Goal: Task Accomplishment & Management: Manage account settings

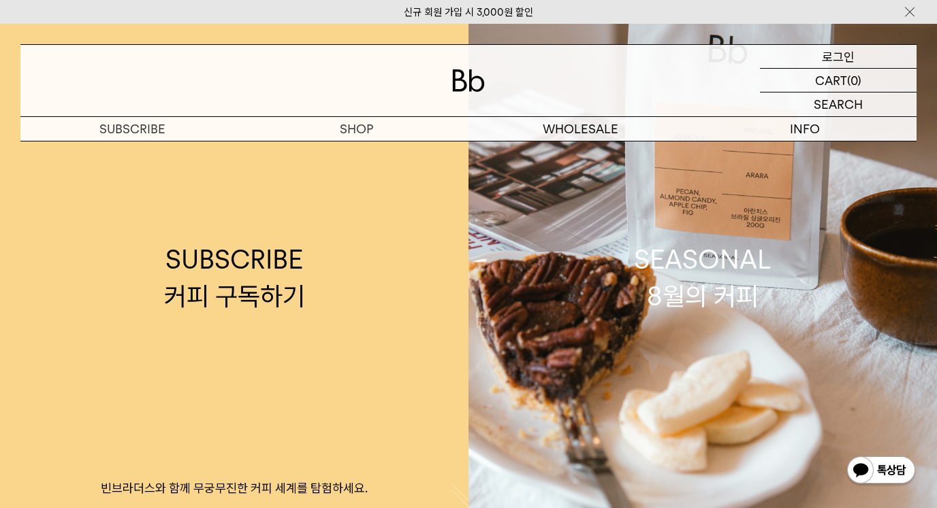
click at [844, 65] on p "로그인" at bounding box center [838, 56] width 33 height 23
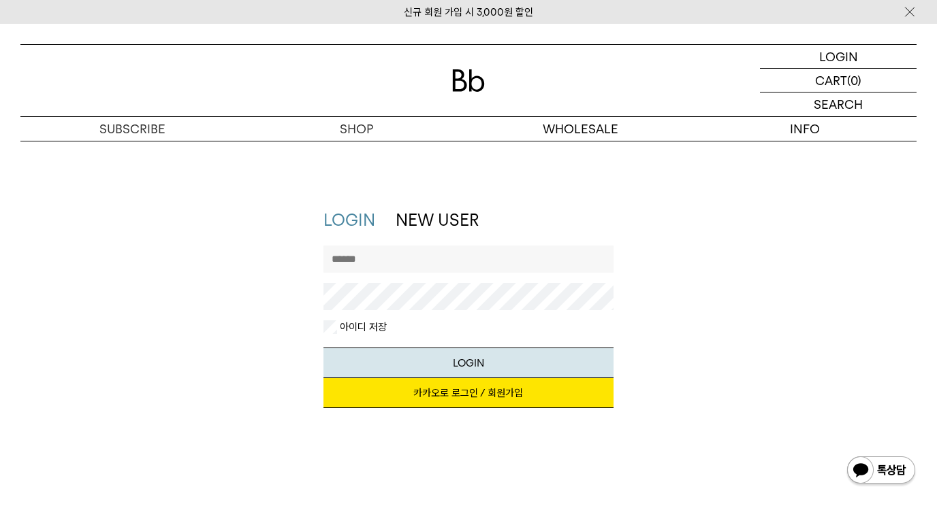
click at [537, 395] on link "카카오로 로그인 / 회원가입" at bounding box center [467, 393] width 289 height 30
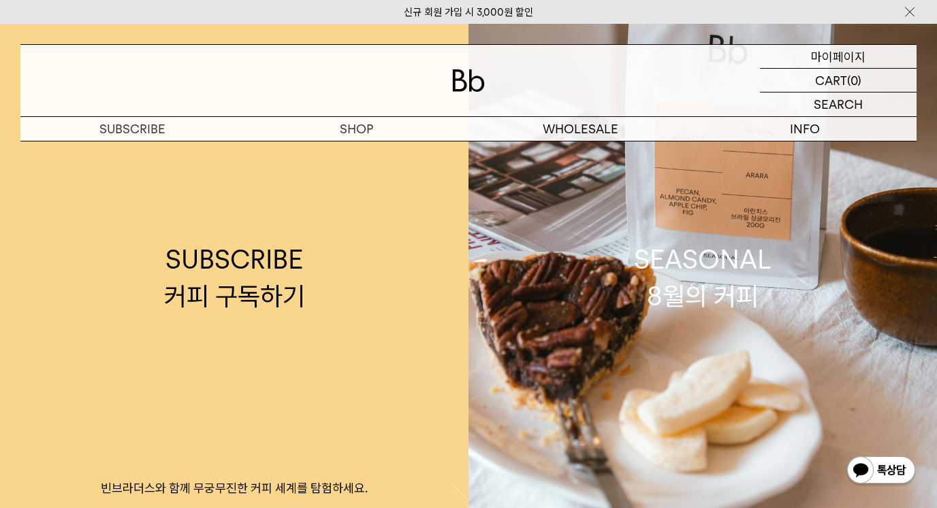
click at [848, 53] on p "마이페이지" at bounding box center [838, 56] width 54 height 23
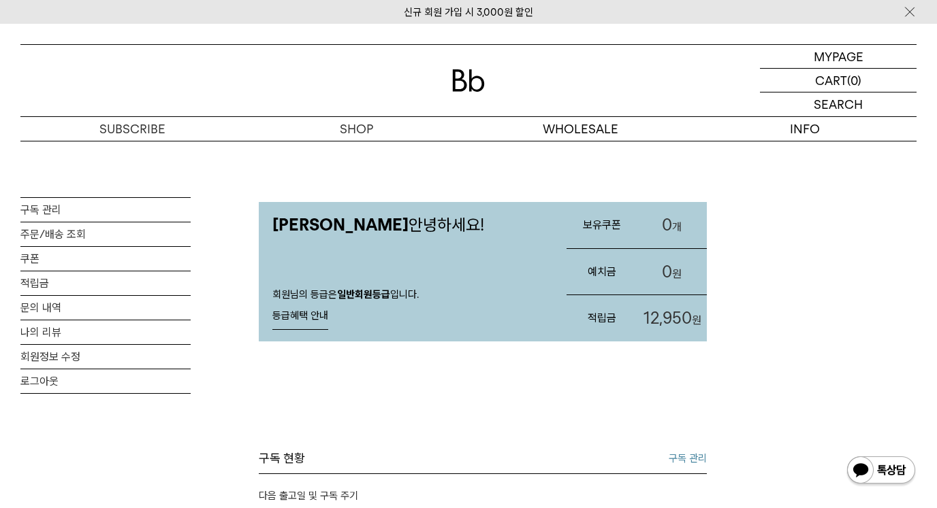
click at [667, 323] on span "12,950" at bounding box center [667, 318] width 48 height 20
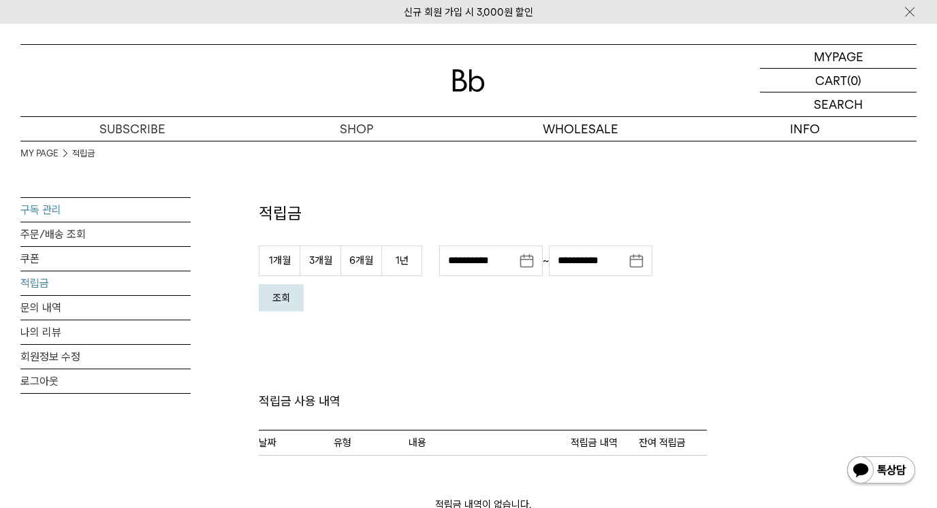
click at [49, 209] on link "구독 관리" at bounding box center [105, 210] width 170 height 24
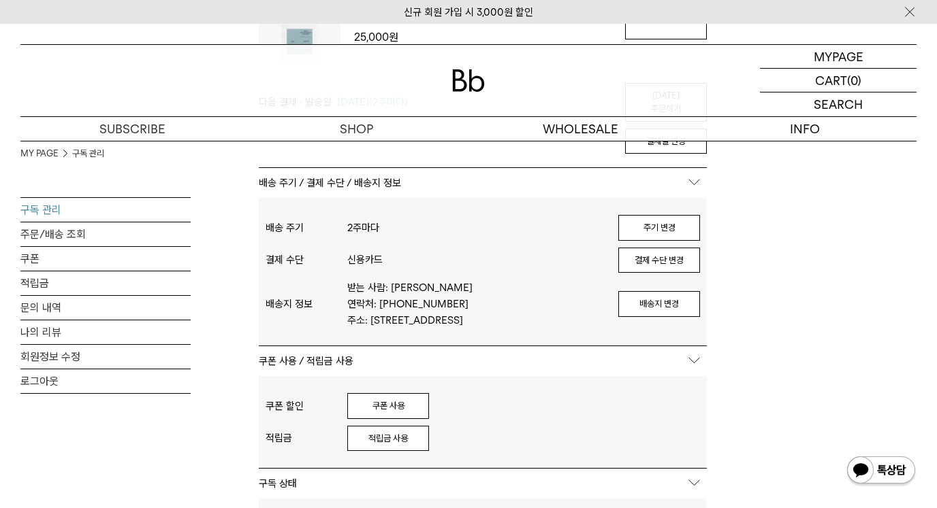
scroll to position [272, 0]
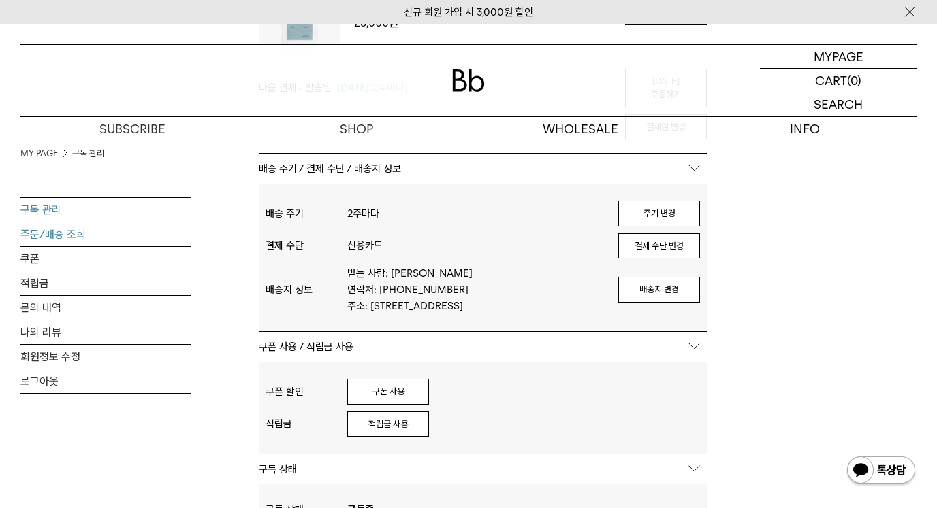
click at [60, 238] on link "주문/배송 조회" at bounding box center [105, 235] width 170 height 24
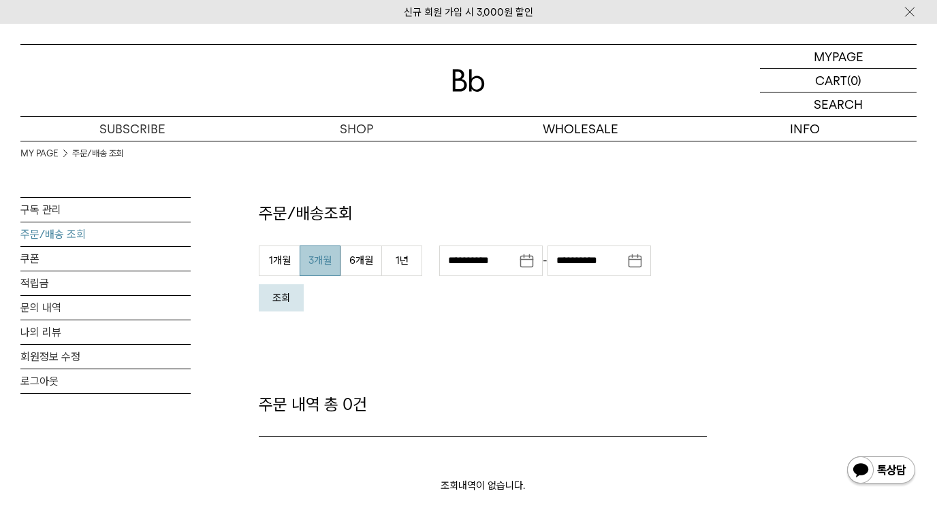
click at [314, 267] on button "3개월" at bounding box center [319, 261] width 41 height 31
type input "**********"
click at [276, 291] on button "조회" at bounding box center [281, 298] width 45 height 27
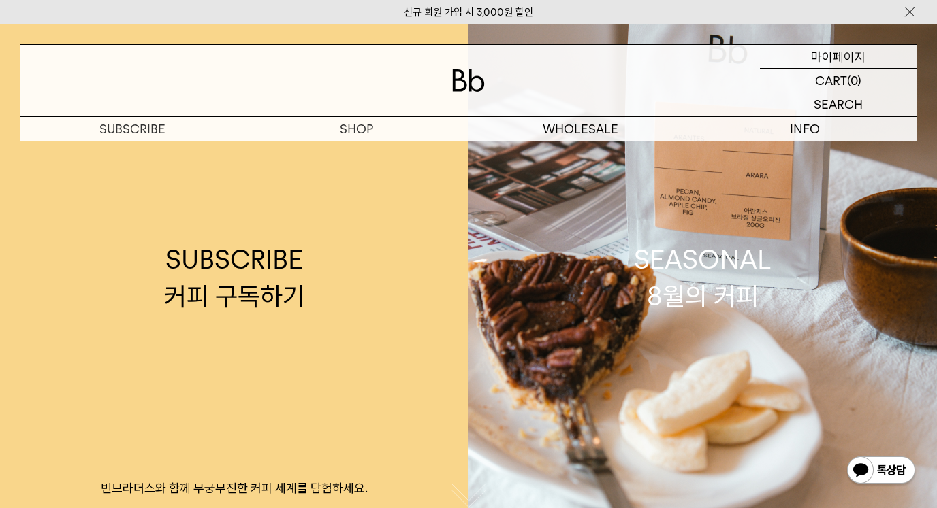
click at [822, 61] on p "마이페이지" at bounding box center [838, 56] width 54 height 23
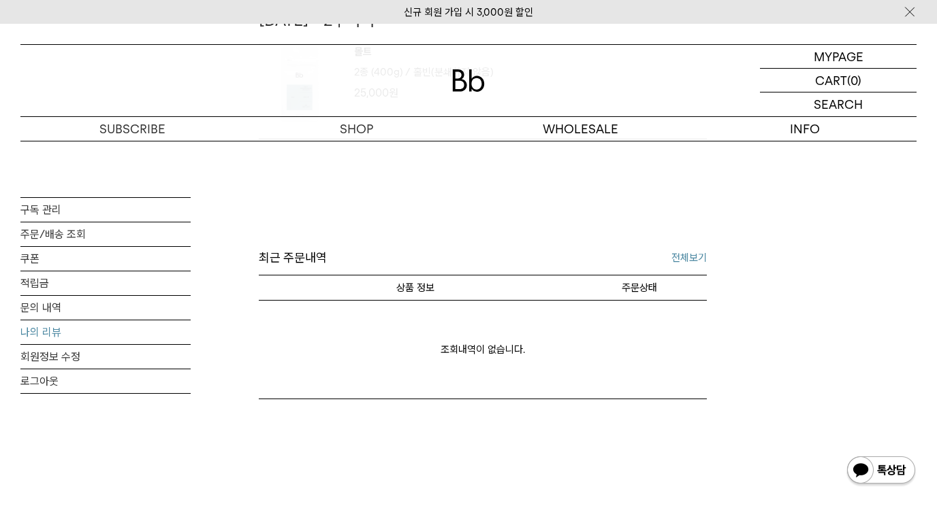
scroll to position [476, 0]
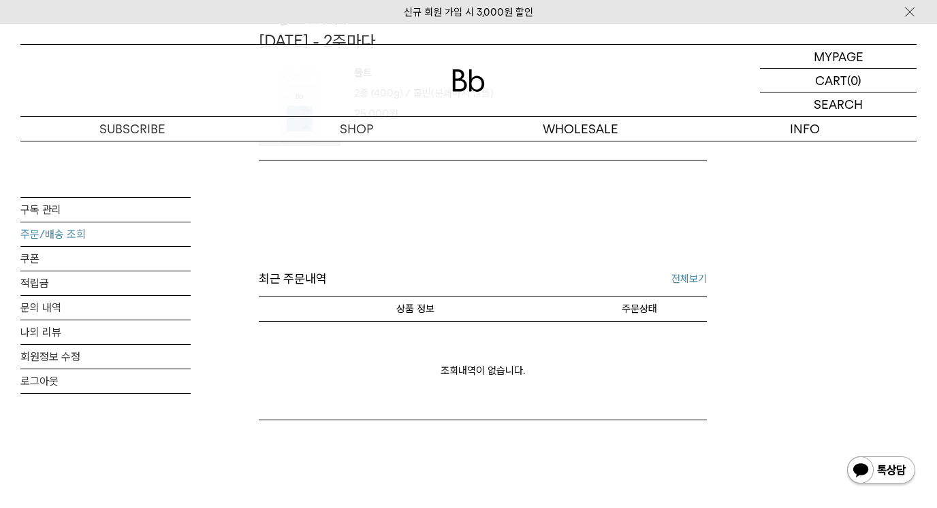
click at [36, 227] on link "주문/배송 조회" at bounding box center [105, 235] width 170 height 24
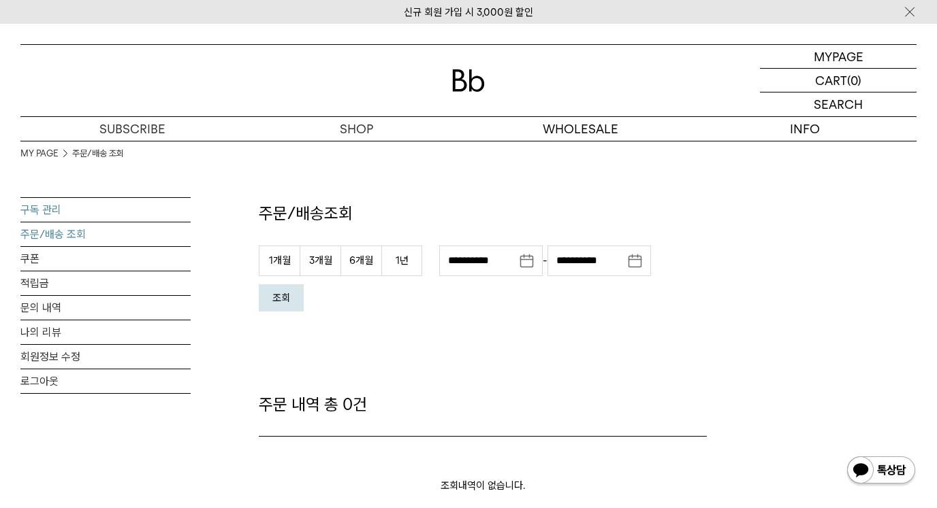
click at [41, 210] on link "구독 관리" at bounding box center [105, 210] width 170 height 24
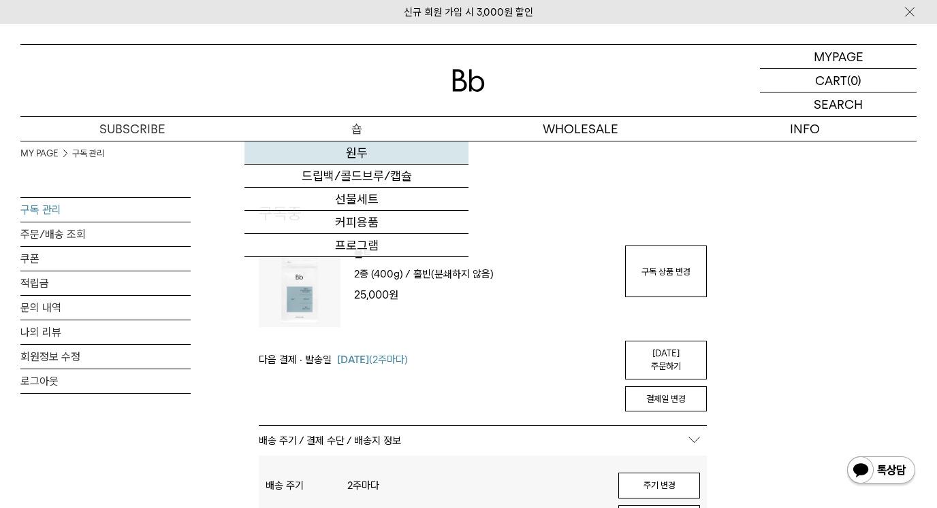
click at [357, 155] on link "원두" at bounding box center [356, 153] width 224 height 23
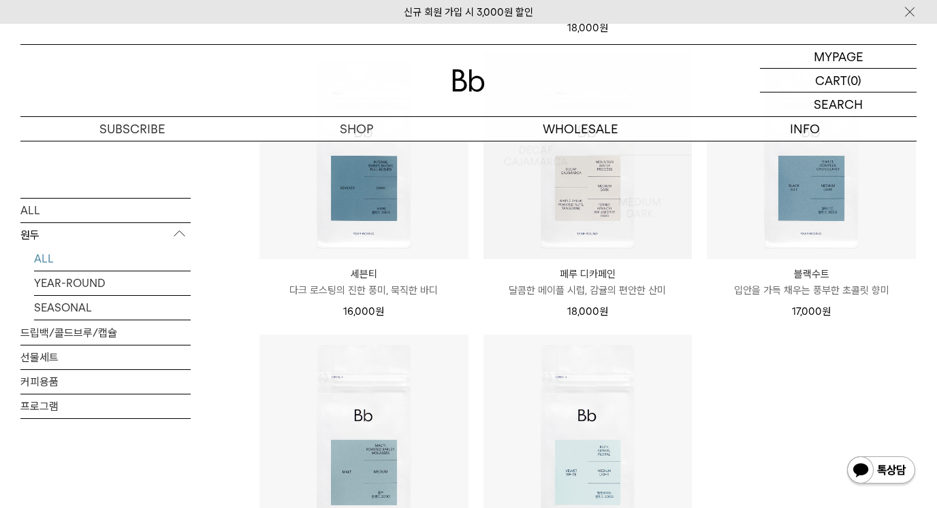
scroll to position [749, 0]
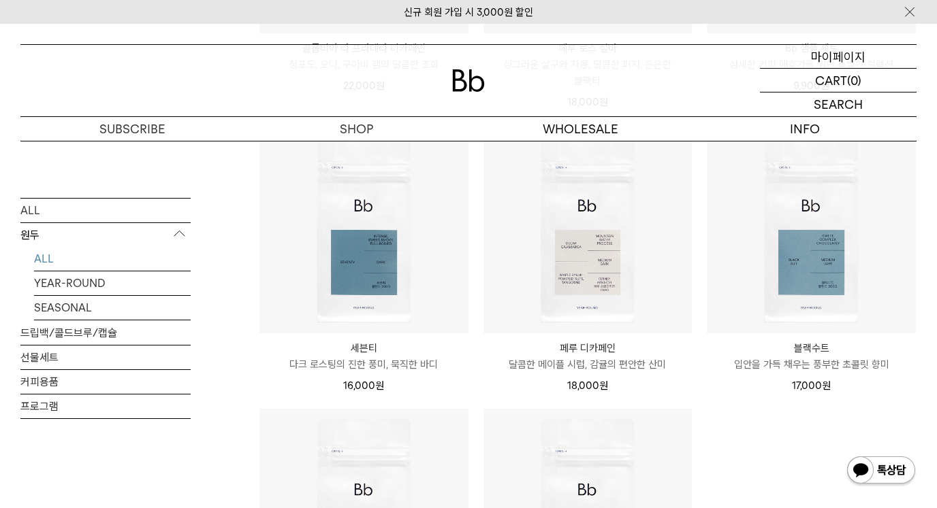
click at [828, 59] on p "마이페이지" at bounding box center [838, 56] width 54 height 23
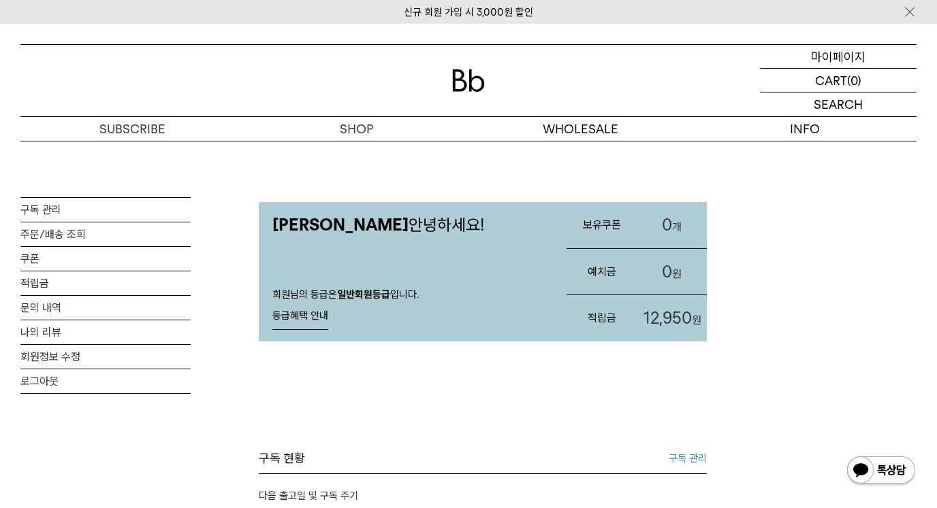
click at [817, 52] on p "마이페이지" at bounding box center [838, 56] width 54 height 23
